Goal: Task Accomplishment & Management: Manage account settings

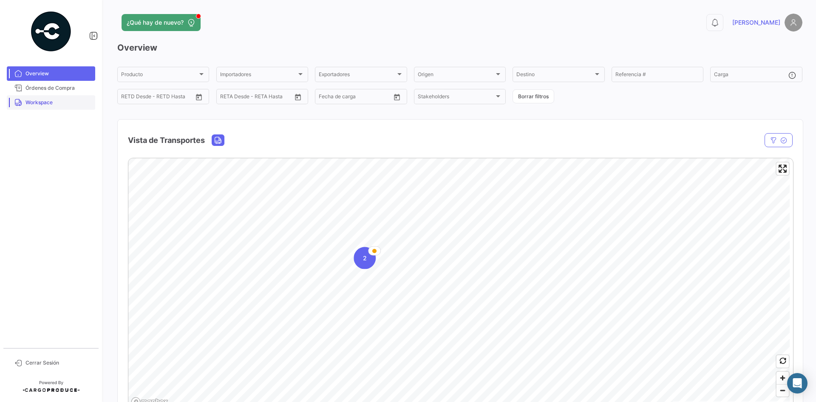
click at [73, 105] on span "Workspace" at bounding box center [59, 103] width 66 height 8
click at [72, 97] on link "Workspace" at bounding box center [51, 102] width 88 height 14
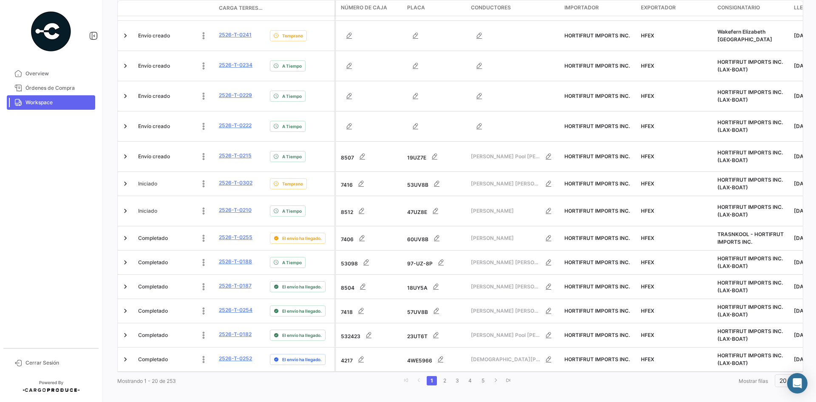
scroll to position [388, 0]
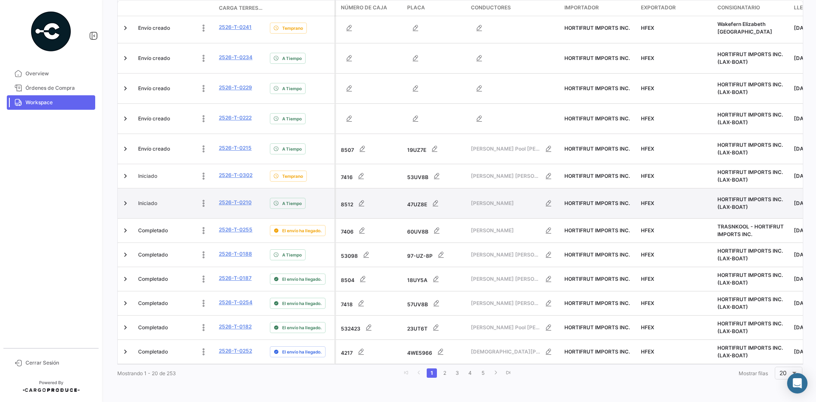
drag, startPoint x: 219, startPoint y: 199, endPoint x: 233, endPoint y: 194, distance: 15.5
drag, startPoint x: 233, startPoint y: 194, endPoint x: 225, endPoint y: 199, distance: 10.3
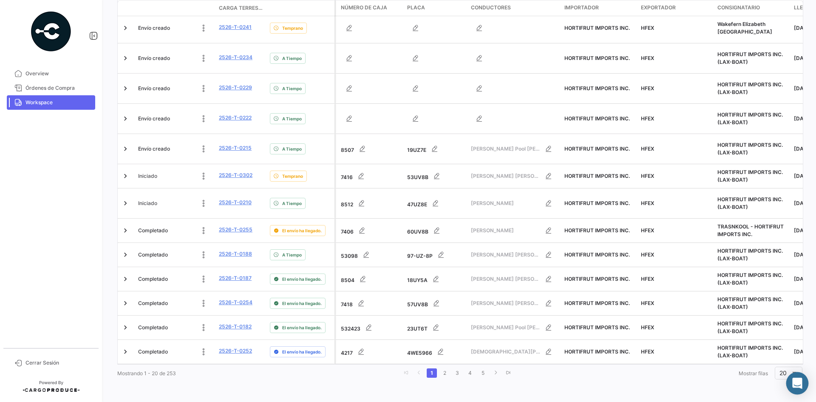
click at [791, 378] on div "Abrir Intercom Messenger" at bounding box center [798, 383] width 23 height 23
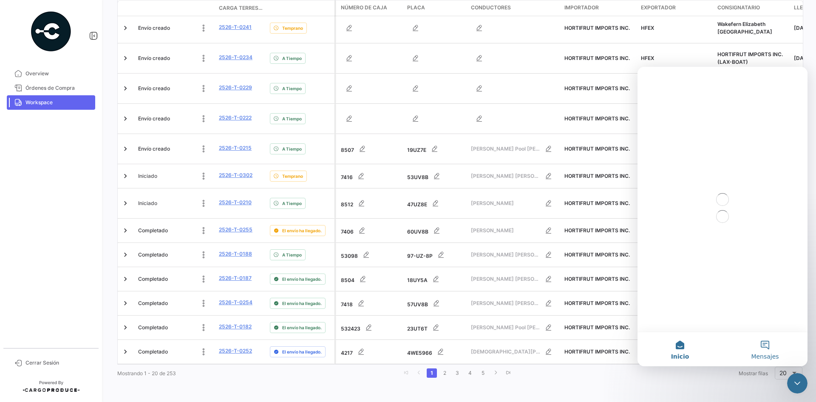
scroll to position [0, 0]
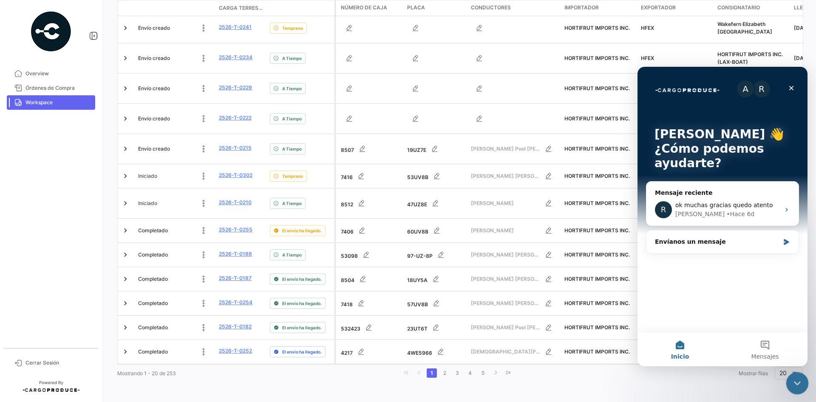
click at [797, 387] on icon "Cerrar Intercom Messenger" at bounding box center [796, 382] width 10 height 10
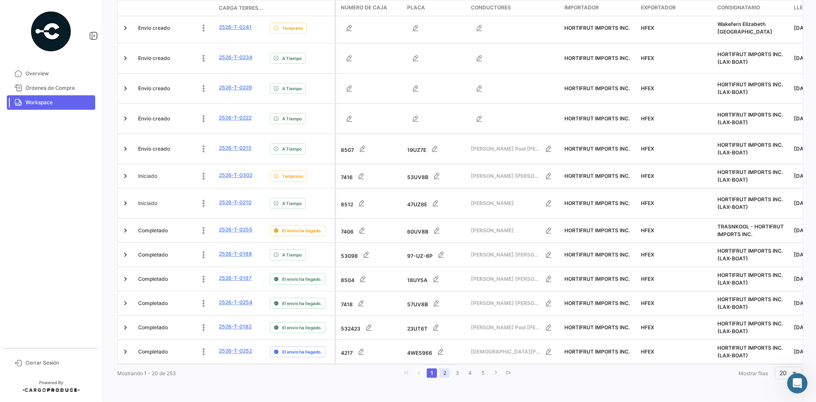
click at [445, 373] on link "2" at bounding box center [445, 372] width 10 height 9
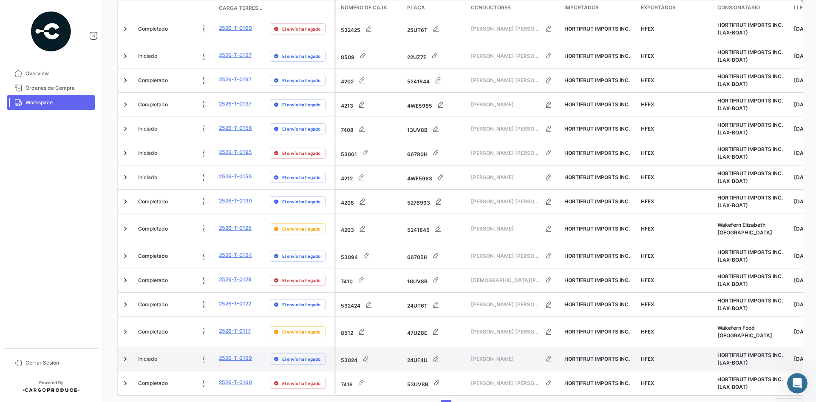
scroll to position [328, 0]
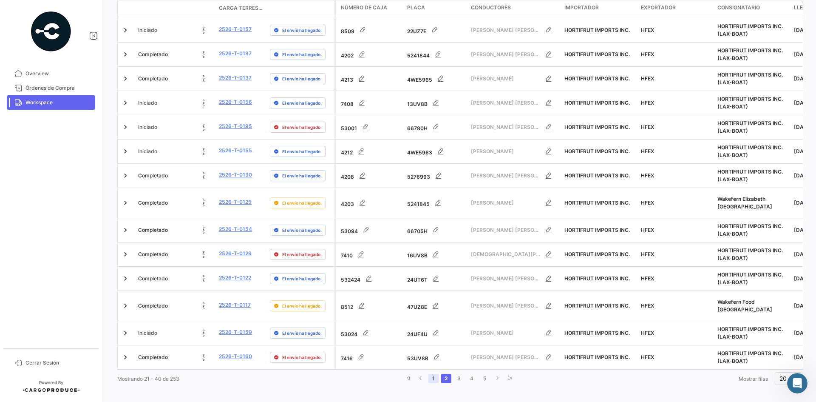
click at [431, 378] on link "1" at bounding box center [434, 378] width 10 height 9
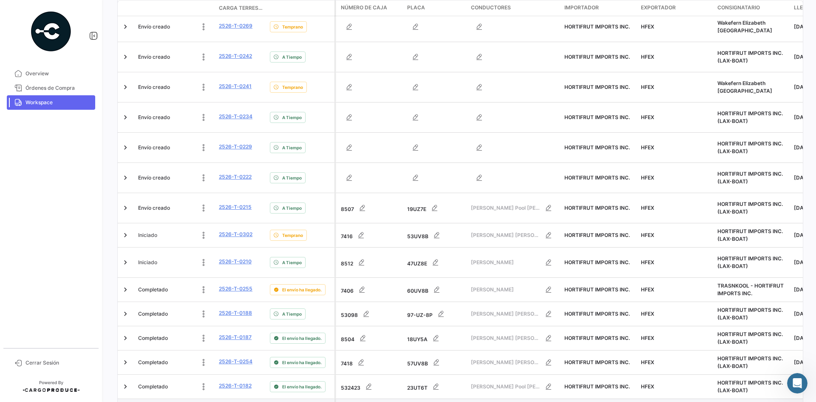
scroll to position [358, 0]
